Goal: Task Accomplishment & Management: Use online tool/utility

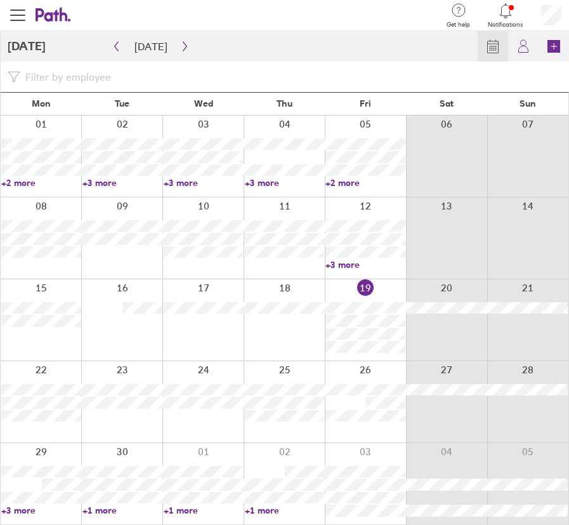
drag, startPoint x: 366, startPoint y: 422, endPoint x: 355, endPoint y: 427, distance: 11.1
click at [355, 427] on div at bounding box center [365, 401] width 81 height 81
click at [177, 48] on button "button" at bounding box center [185, 46] width 16 height 20
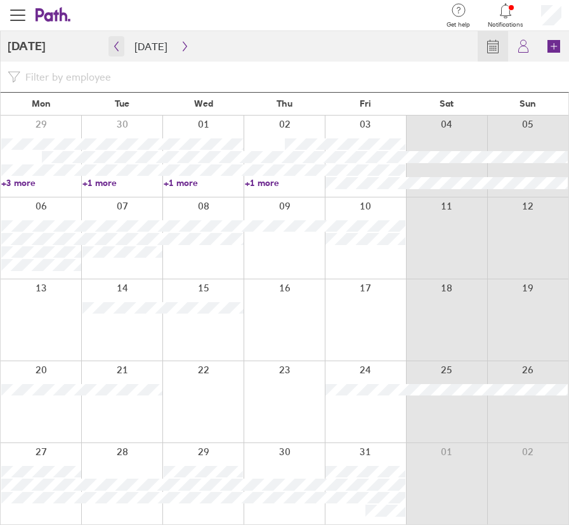
click at [116, 47] on icon "button" at bounding box center [117, 47] width 4 height 10
